Goal: Find specific page/section: Find specific page/section

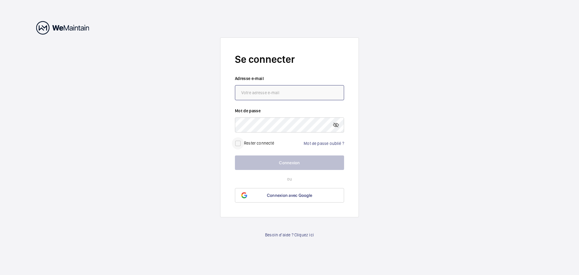
type input "[EMAIL_ADDRESS][DOMAIN_NAME]"
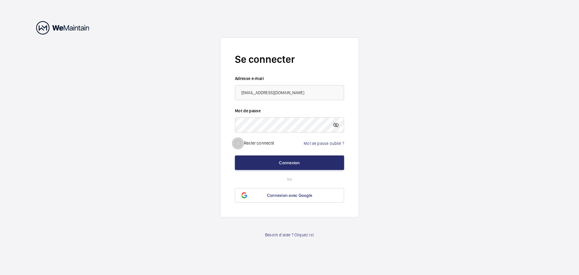
click at [236, 146] on input "checkbox" at bounding box center [238, 143] width 12 height 12
checkbox input "true"
click at [273, 162] on button "Connexion" at bounding box center [289, 162] width 109 height 14
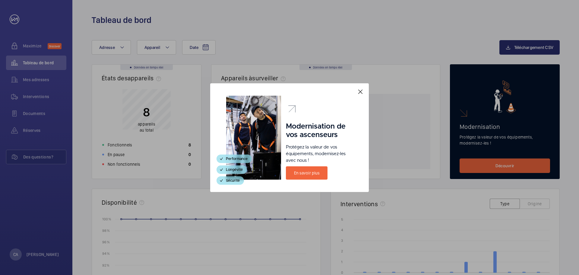
click at [359, 94] on mat-icon at bounding box center [360, 91] width 7 height 7
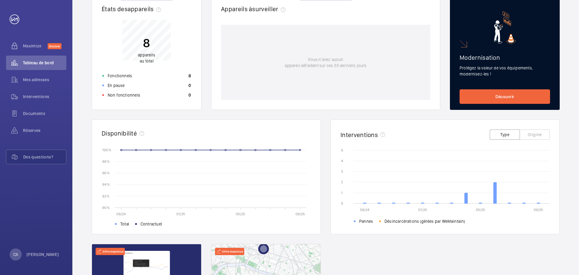
scroll to position [90, 0]
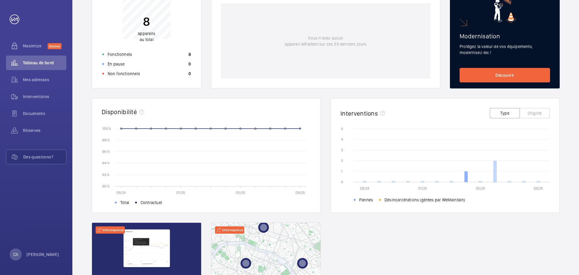
click at [465, 177] on icon at bounding box center [466, 176] width 3 height 11
click at [496, 173] on icon at bounding box center [495, 171] width 3 height 21
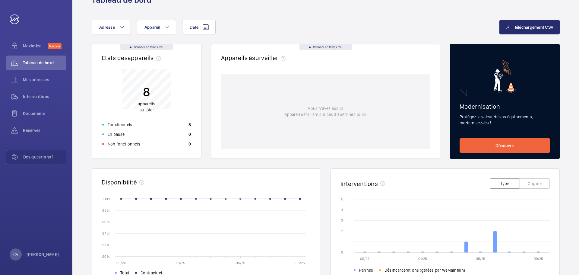
scroll to position [0, 0]
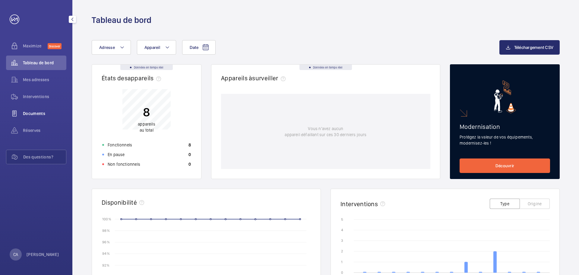
click at [35, 116] on span "Documents" at bounding box center [44, 113] width 43 height 6
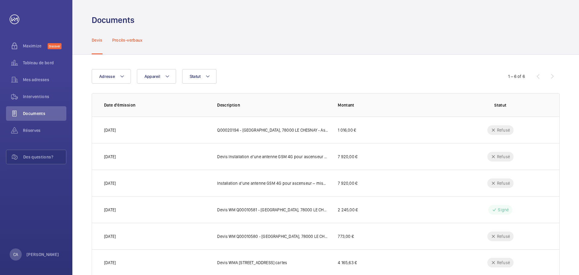
click at [118, 38] on p "Procès-verbaux" at bounding box center [127, 40] width 30 height 6
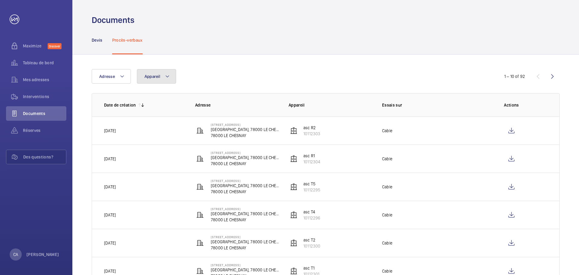
click at [169, 77] on mat-icon at bounding box center [167, 76] width 5 height 7
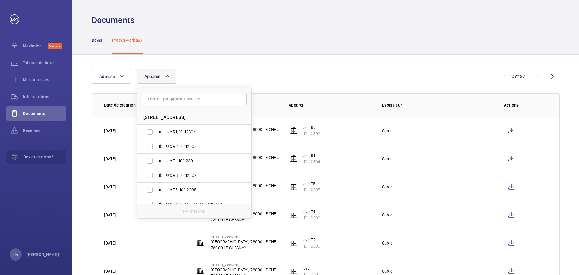
click at [170, 77] on button "Appareil" at bounding box center [156, 76] width 39 height 14
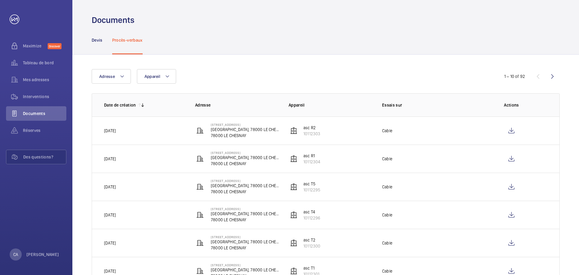
click at [238, 57] on div "Adresse Appareil 1 – 10 of 92 Date de création Adresse Appareil Essais sur Acti…" at bounding box center [325, 233] width 506 height 357
click at [40, 96] on span "Interventions" at bounding box center [44, 96] width 43 height 6
